Goal: Obtain resource: Download file/media

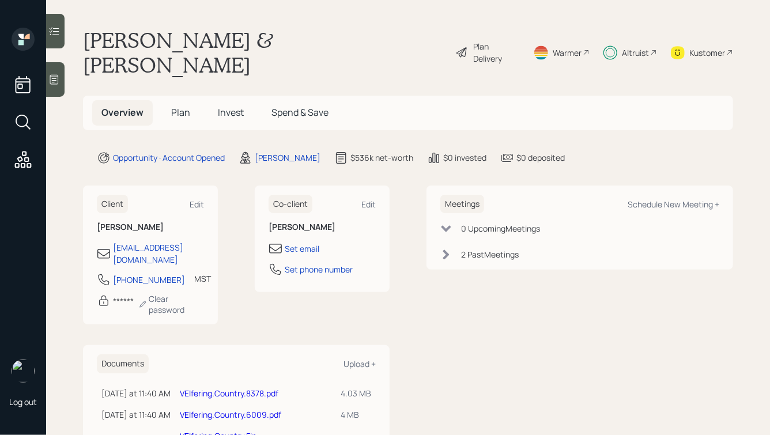
scroll to position [35, 0]
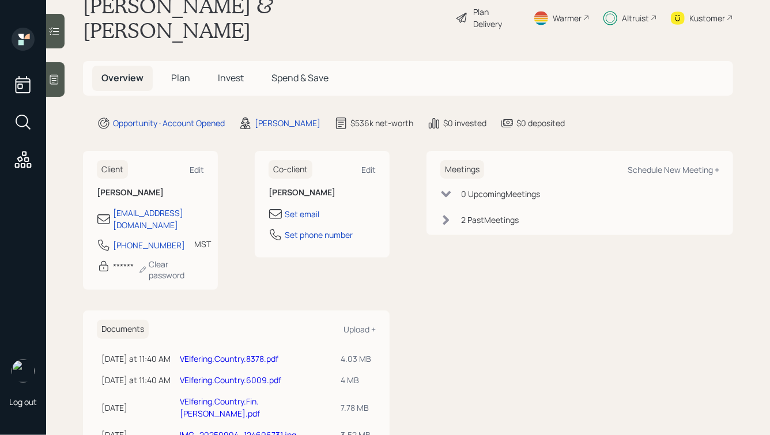
click at [252, 353] on link "VElfering.Country.8378.pdf" at bounding box center [229, 358] width 99 height 11
